Goal: Register for event/course

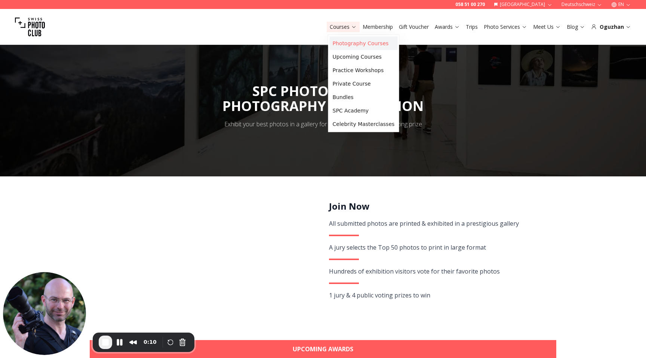
click at [336, 38] on link "Photography Courses" at bounding box center [364, 43] width 68 height 13
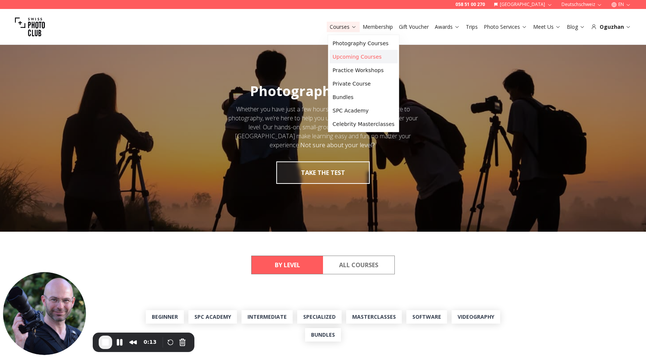
click at [345, 55] on link "Upcoming Courses" at bounding box center [364, 56] width 68 height 13
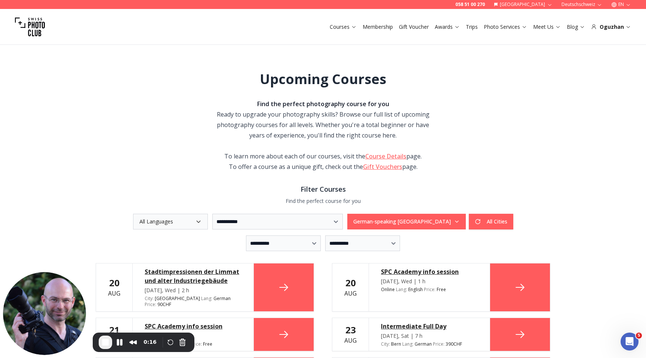
click at [569, 6] on button "Deutschschweiz" at bounding box center [581, 4] width 47 height 9
click at [568, 24] on link "Romandie" at bounding box center [582, 25] width 45 height 9
